Goal: Communication & Community: Answer question/provide support

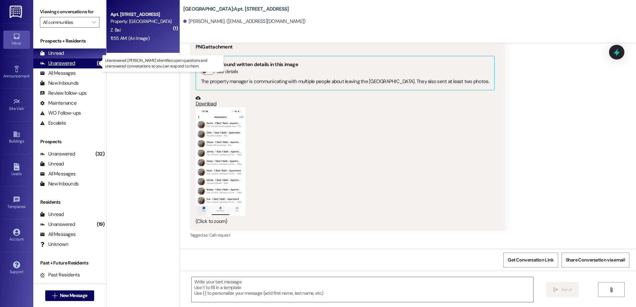
click at [73, 63] on div "Unanswered" at bounding box center [57, 63] width 35 height 7
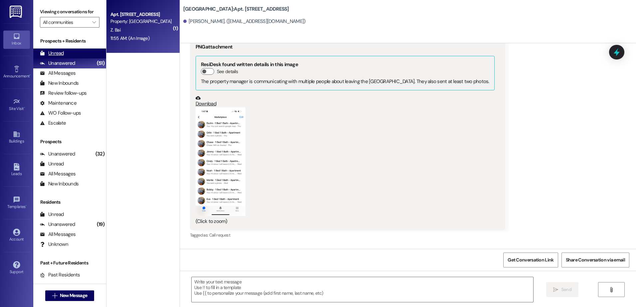
click at [73, 53] on div "Unread (0)" at bounding box center [69, 54] width 73 height 10
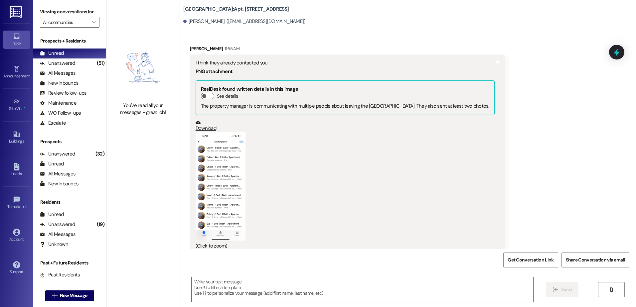
scroll to position [3505, 0]
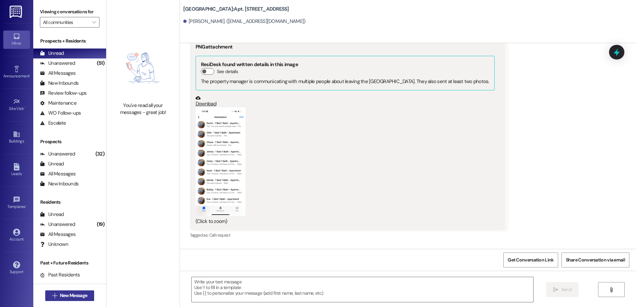
click at [60, 294] on span "New Message" at bounding box center [73, 295] width 27 height 7
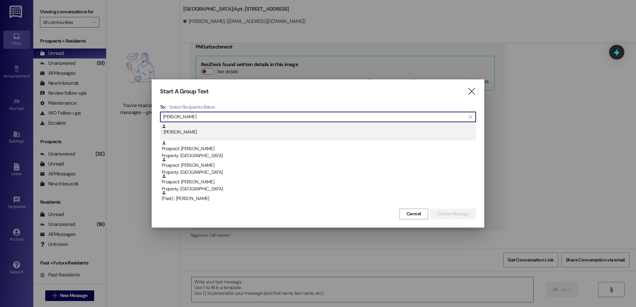
type input "[PERSON_NAME]"
click at [224, 133] on div ": [PERSON_NAME]" at bounding box center [319, 130] width 314 height 12
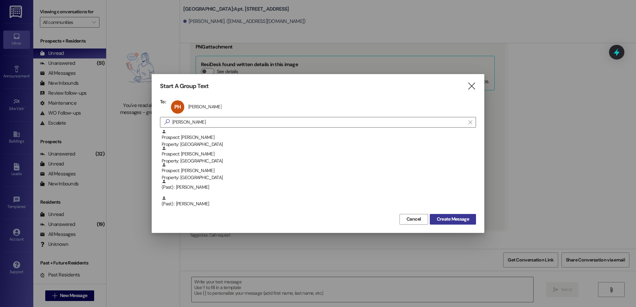
click at [450, 222] on span "Create Message" at bounding box center [453, 219] width 32 height 7
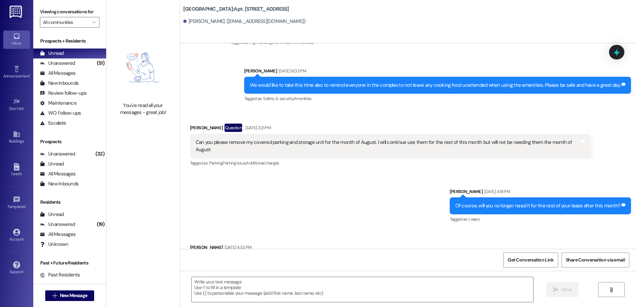
scroll to position [32537, 0]
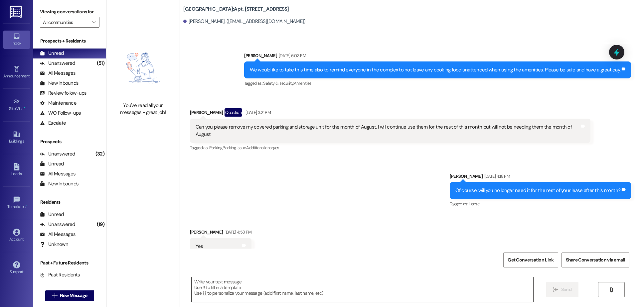
click at [207, 284] on textarea at bounding box center [362, 289] width 341 height 25
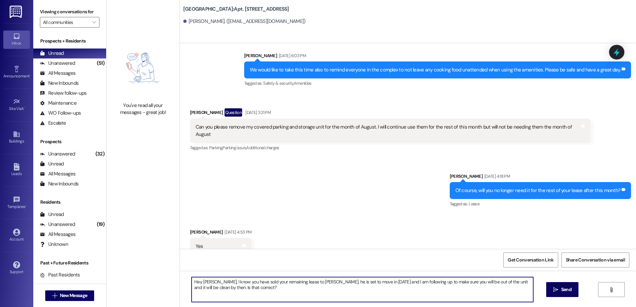
type textarea "Hey [PERSON_NAME], I know you have sold your remaining lease to [PERSON_NAME], …"
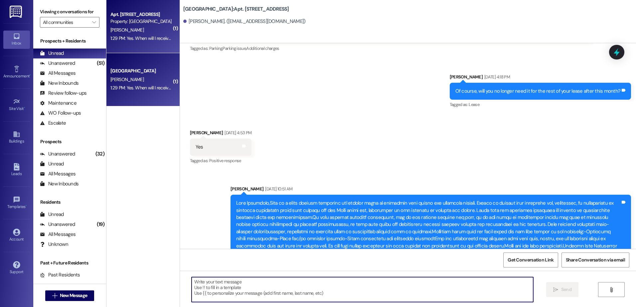
scroll to position [32637, 0]
click at [241, 297] on textarea at bounding box center [362, 289] width 341 height 25
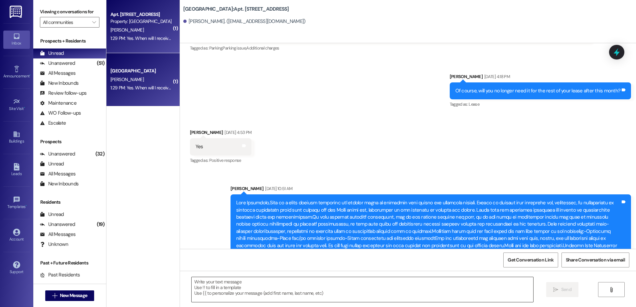
click at [192, 286] on textarea at bounding box center [362, 289] width 341 height 25
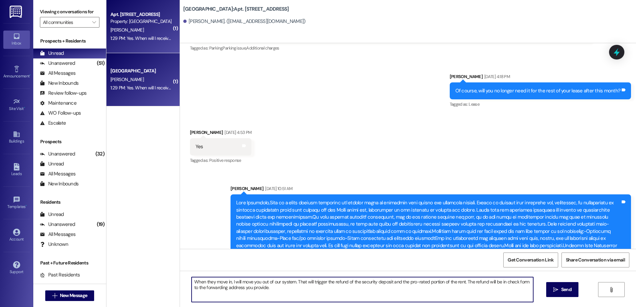
type textarea "When they move in, I will move you out of our system. That will trigger the ref…"
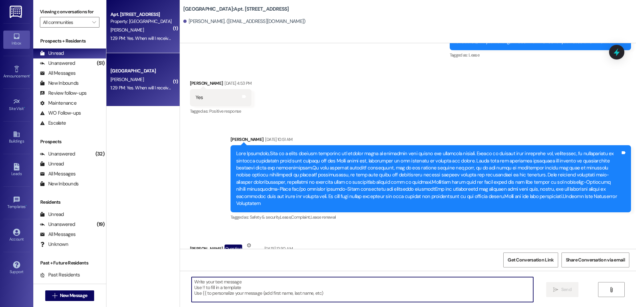
scroll to position [32690, 0]
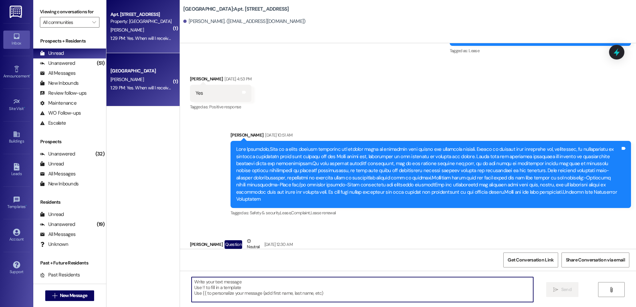
click at [249, 287] on textarea at bounding box center [362, 289] width 341 height 25
type textarea "W"
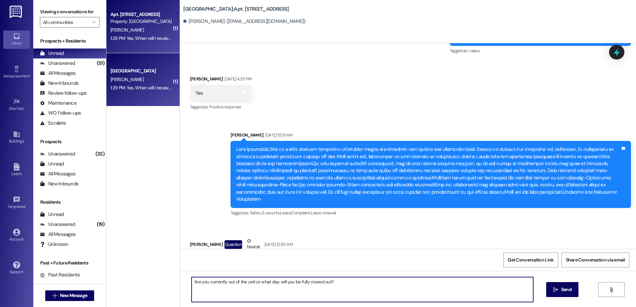
type textarea "Are you currently out of the unit or what day will you be fully moved out?"
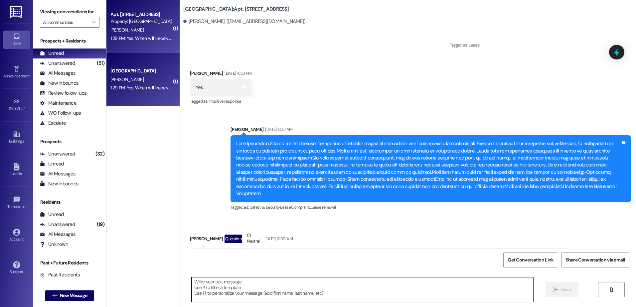
scroll to position [32736, 0]
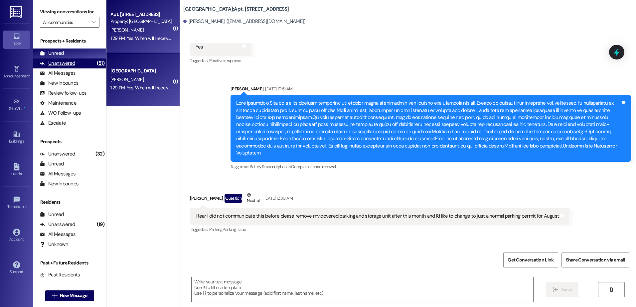
click at [79, 61] on div "Unanswered (51)" at bounding box center [69, 64] width 73 height 10
click at [74, 50] on div "Unread (0)" at bounding box center [69, 54] width 73 height 10
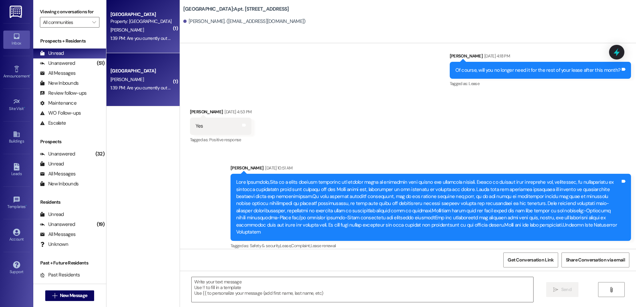
scroll to position [32758, 0]
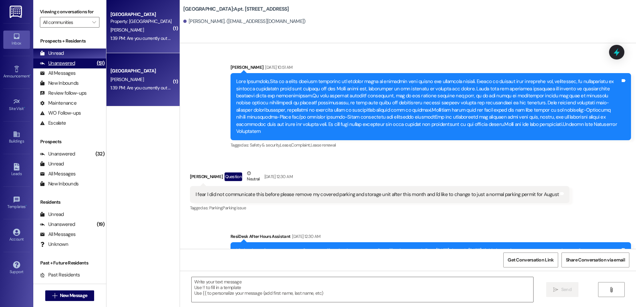
click at [73, 62] on div "Unanswered" at bounding box center [57, 63] width 35 height 7
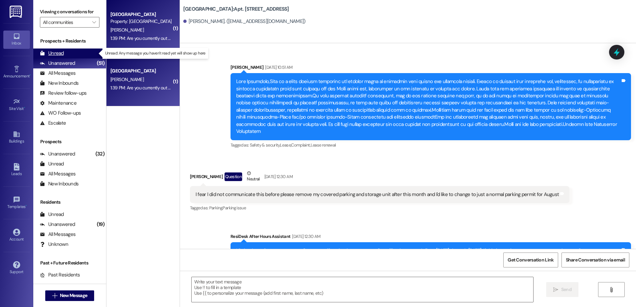
click at [73, 53] on div "Unread (0)" at bounding box center [69, 54] width 73 height 10
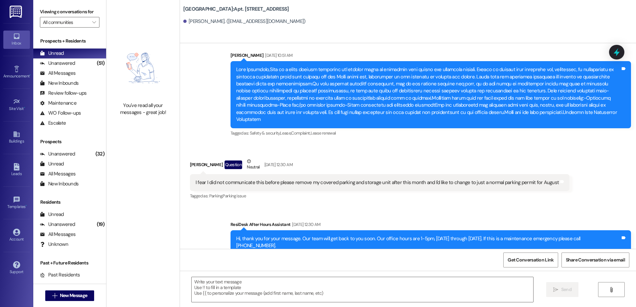
scroll to position [32804, 0]
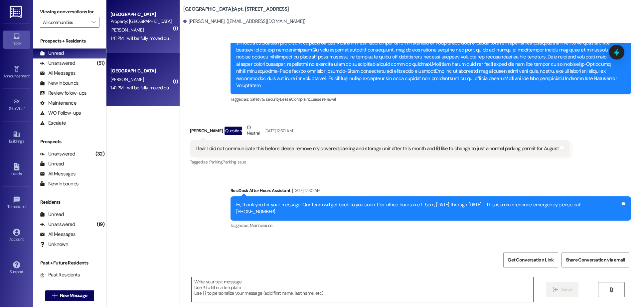
click at [299, 288] on textarea at bounding box center [362, 289] width 341 height 25
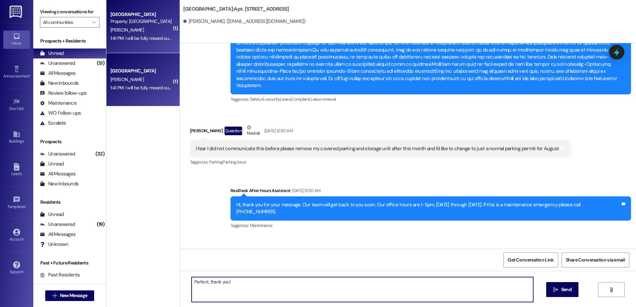
type textarea "Perfect, thank you!"
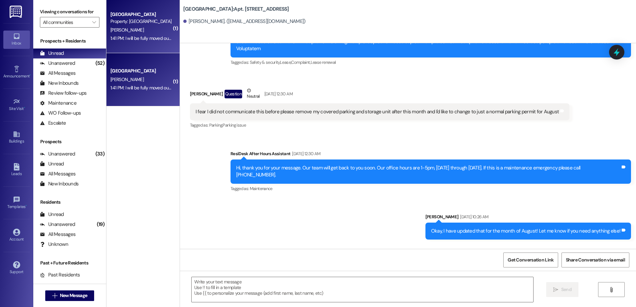
scroll to position [32851, 0]
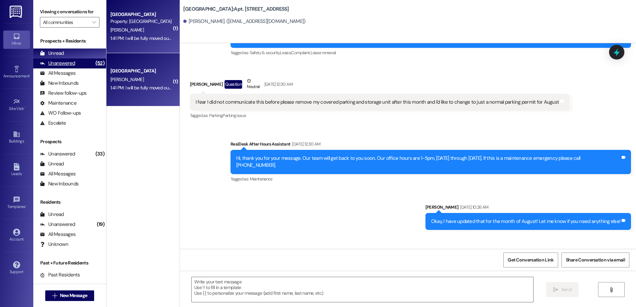
click at [61, 64] on div "Unanswered" at bounding box center [57, 63] width 35 height 7
click at [61, 58] on div "Unread (0)" at bounding box center [69, 54] width 73 height 10
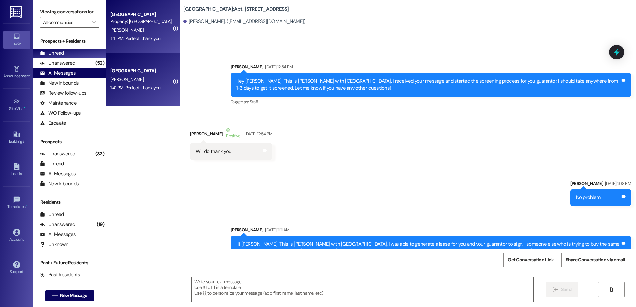
scroll to position [32814, 0]
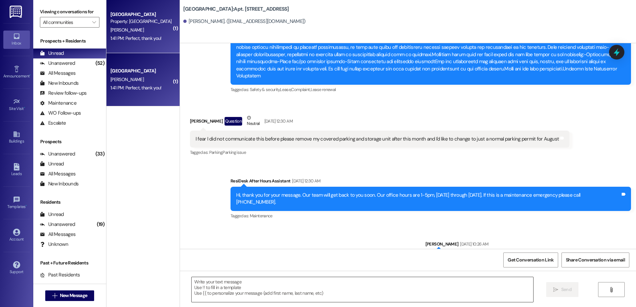
click at [238, 284] on textarea at bounding box center [362, 289] width 341 height 25
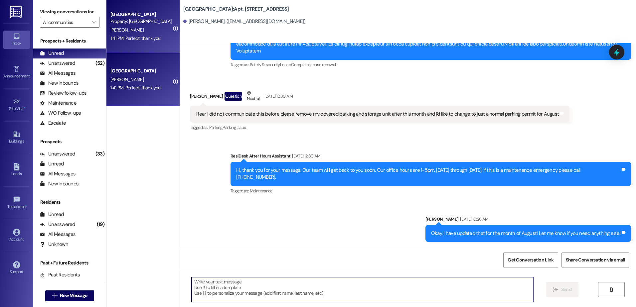
scroll to position [32861, 0]
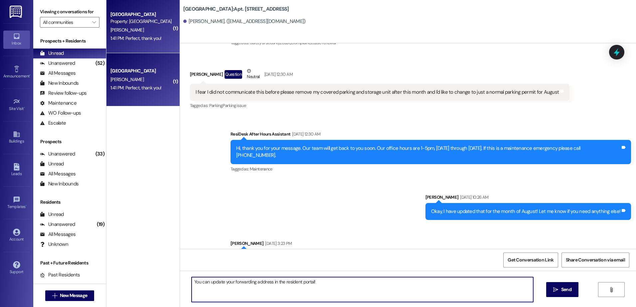
type textarea "You can update your forwarding address in the resident portal!"
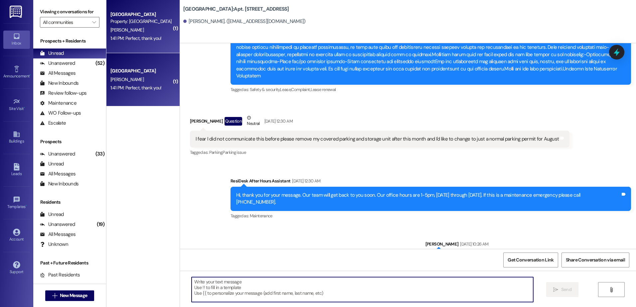
scroll to position [32907, 0]
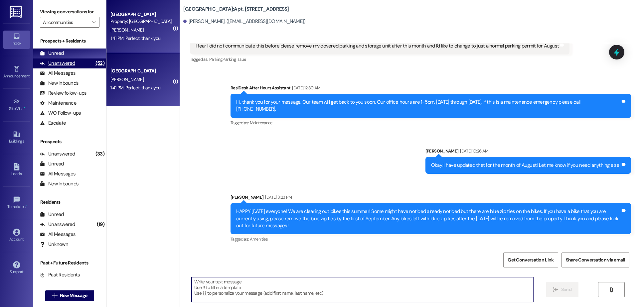
click at [83, 66] on div "Unanswered (52)" at bounding box center [69, 64] width 73 height 10
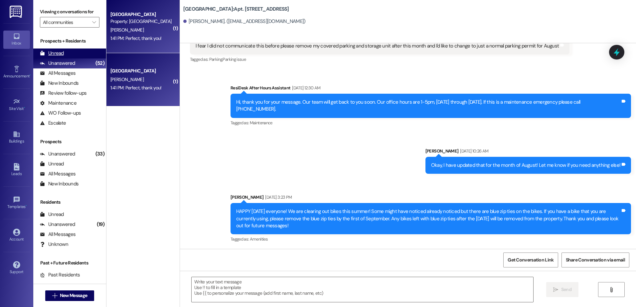
click at [82, 51] on div "Unread (0)" at bounding box center [69, 54] width 73 height 10
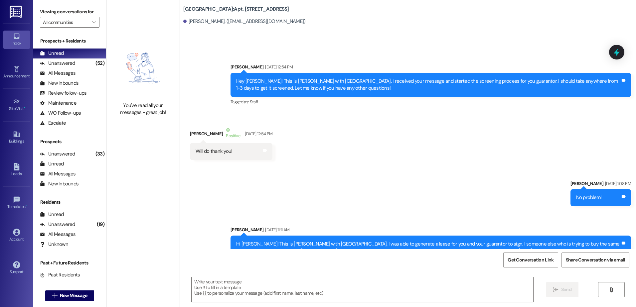
scroll to position [32897, 0]
